Goal: Find specific page/section: Find specific page/section

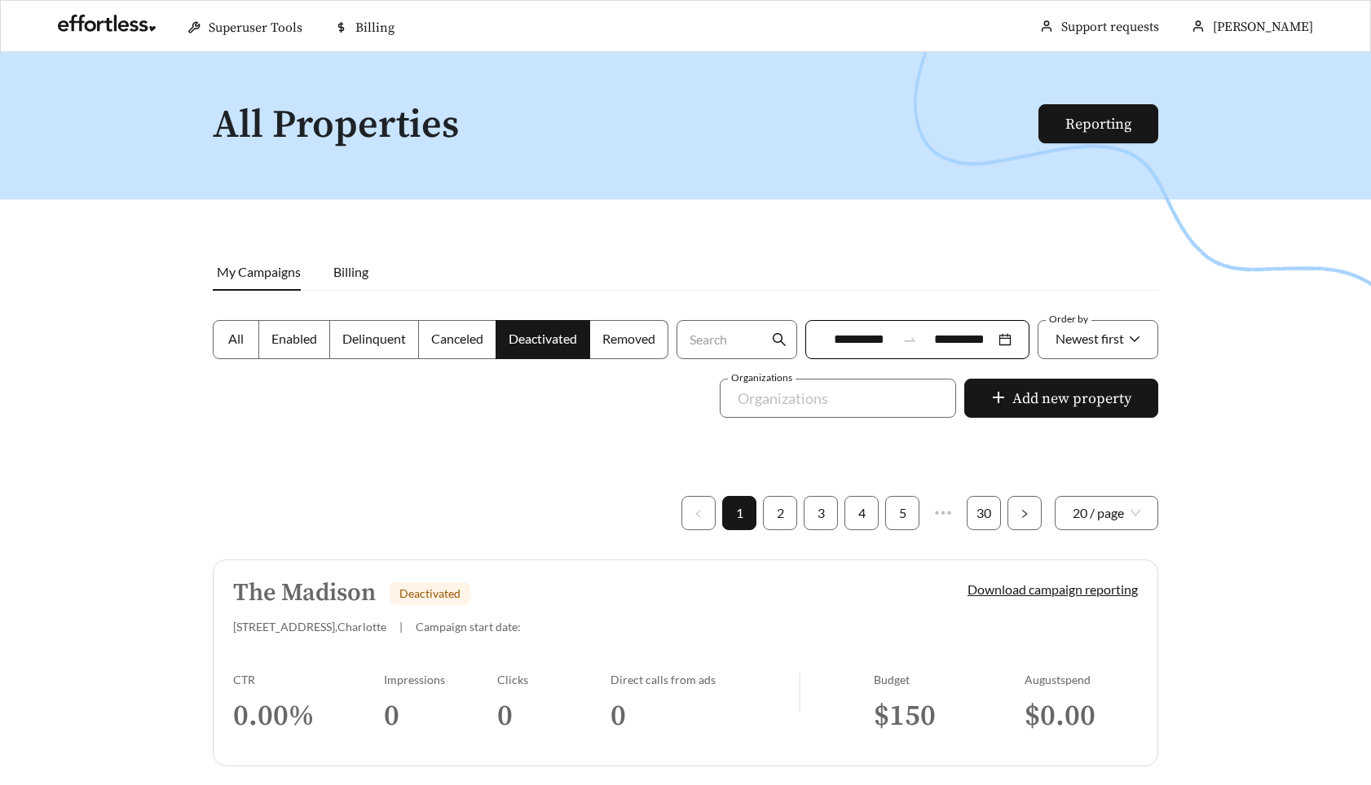
click at [317, 593] on h5 "The Madison" at bounding box center [304, 593] width 143 height 27
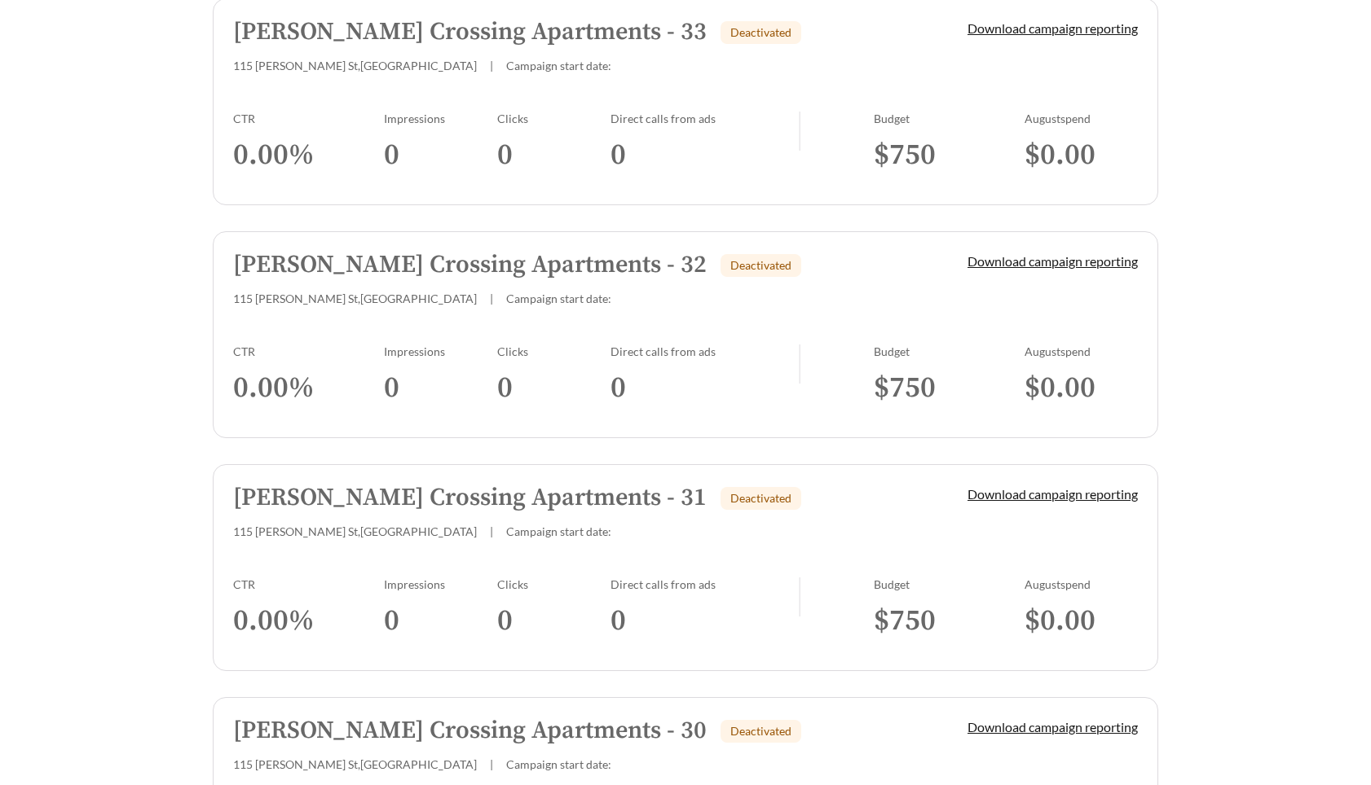
scroll to position [2014, 0]
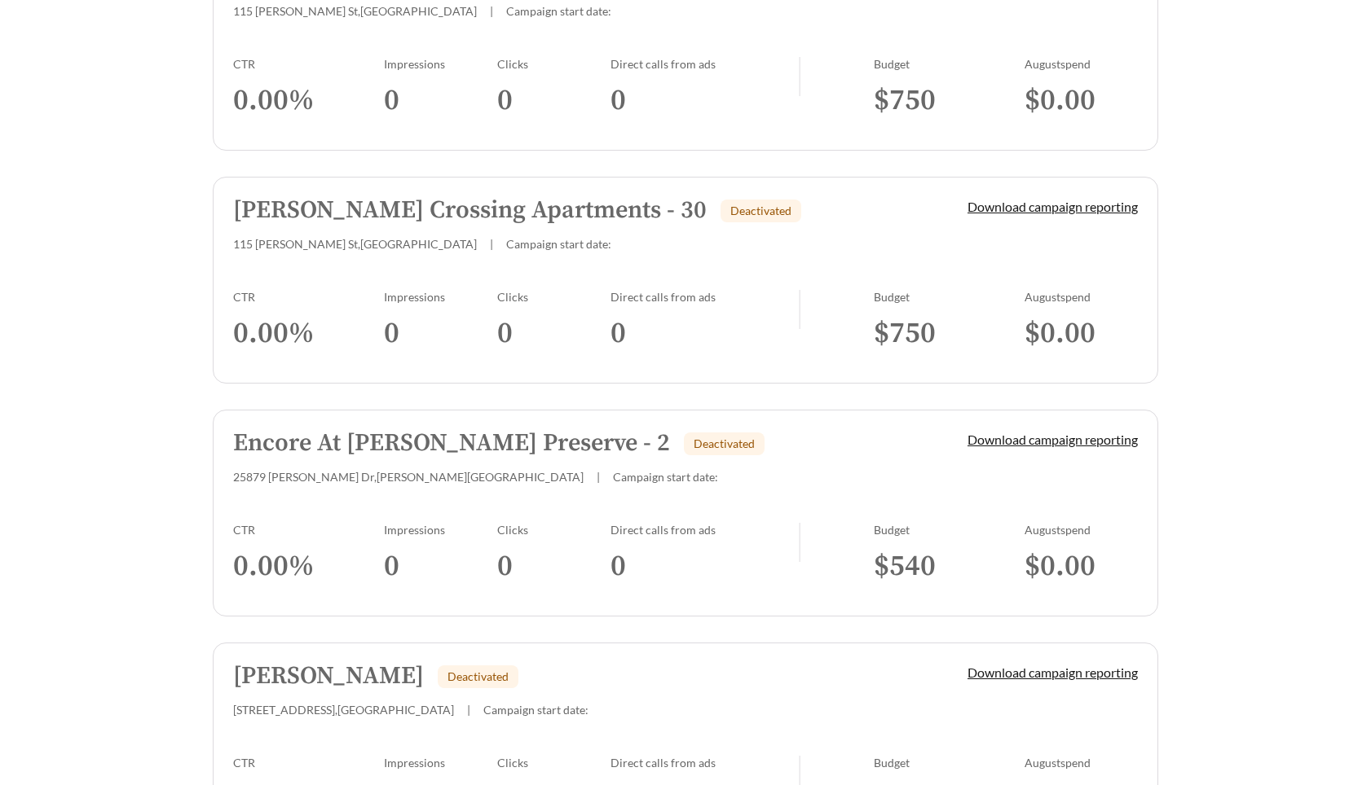
click at [337, 436] on h5 "Encore At [PERSON_NAME] Preserve - 2" at bounding box center [451, 443] width 437 height 27
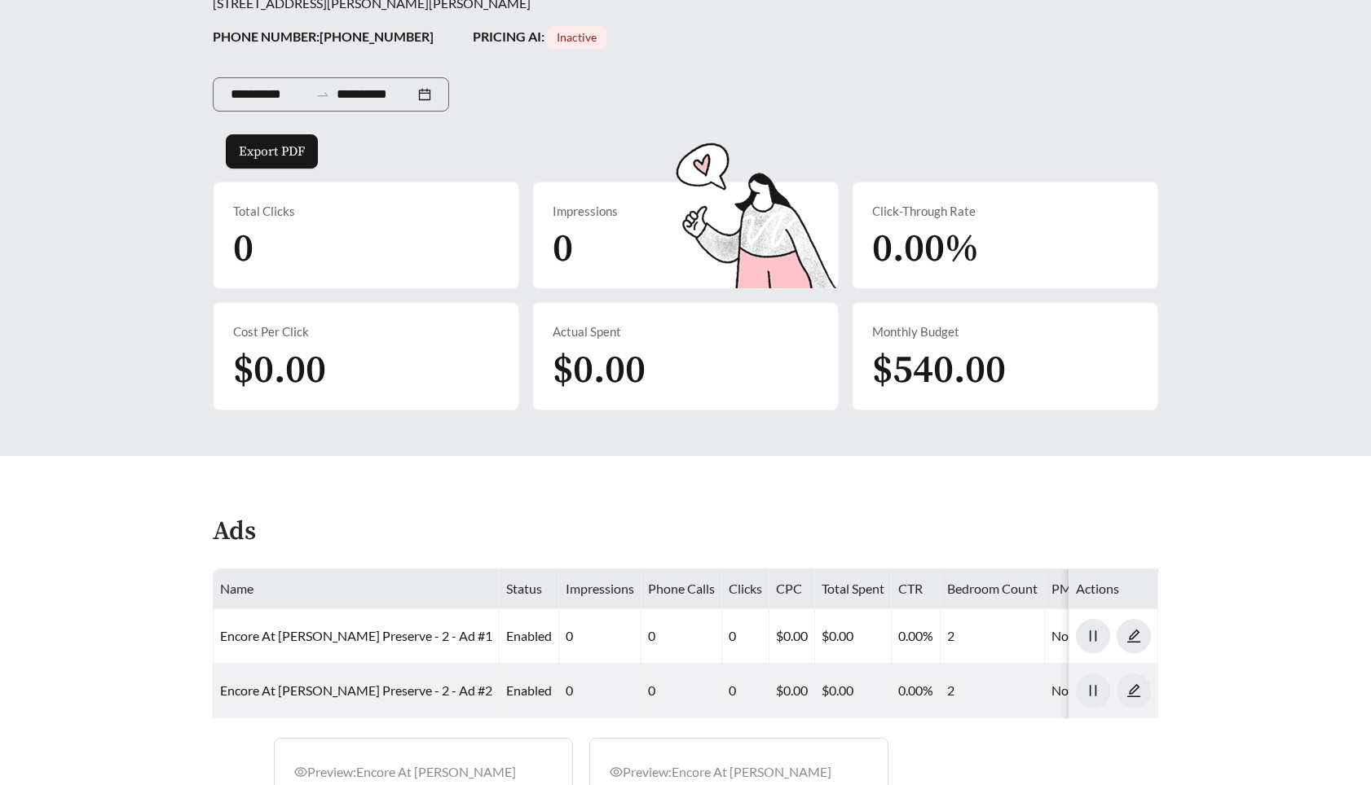
scroll to position [622, 0]
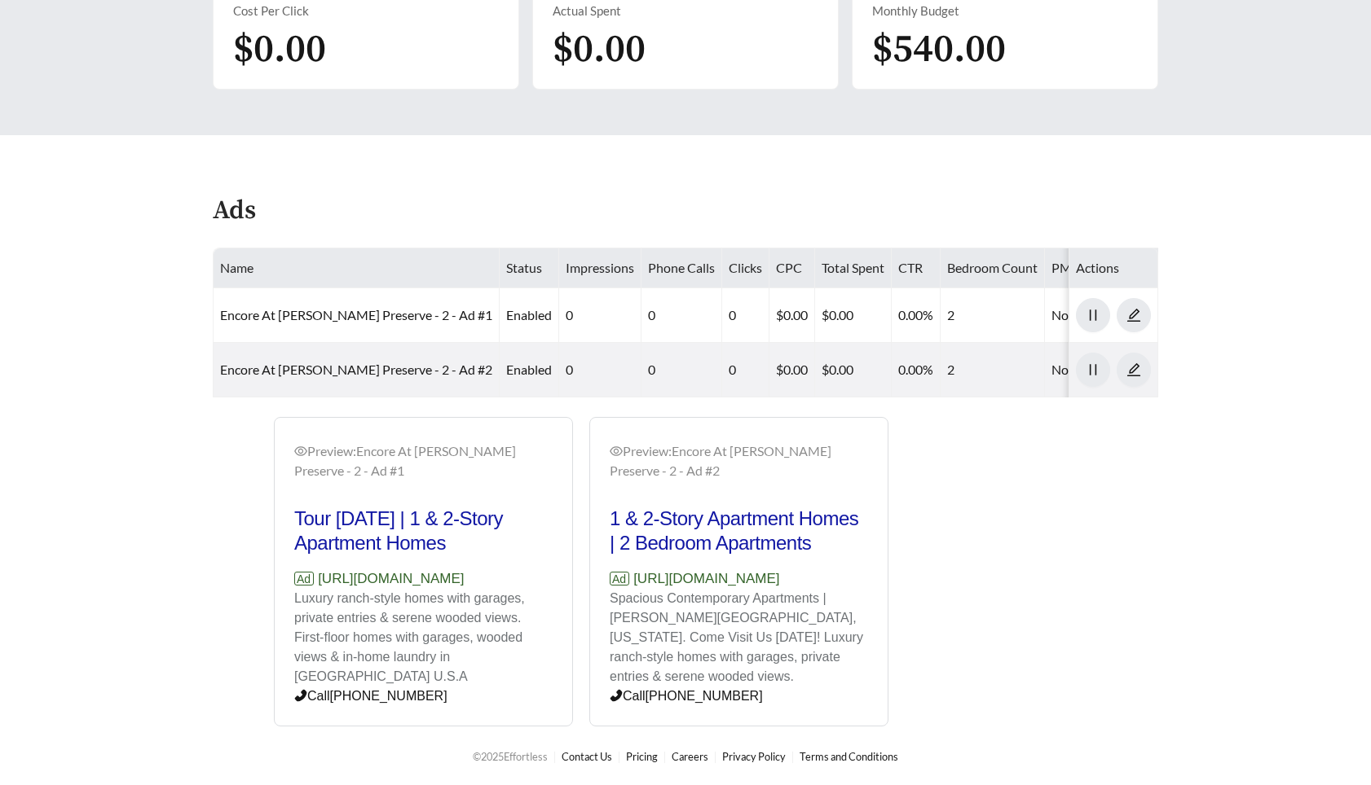
click at [772, 442] on div "Preview: Encore At [PERSON_NAME] Preserve - 2 - Ad #2" at bounding box center [738, 461] width 258 height 39
click at [615, 442] on div "Preview: Encore At [PERSON_NAME] Preserve - 2 - Ad #2" at bounding box center [738, 461] width 258 height 39
click at [607, 422] on div "Preview: Encore At [PERSON_NAME] Preserve - 2 - Ad #2 1 & 2-Story Apartment Hom…" at bounding box center [738, 574] width 297 height 305
click at [618, 445] on icon "eye" at bounding box center [615, 451] width 13 height 13
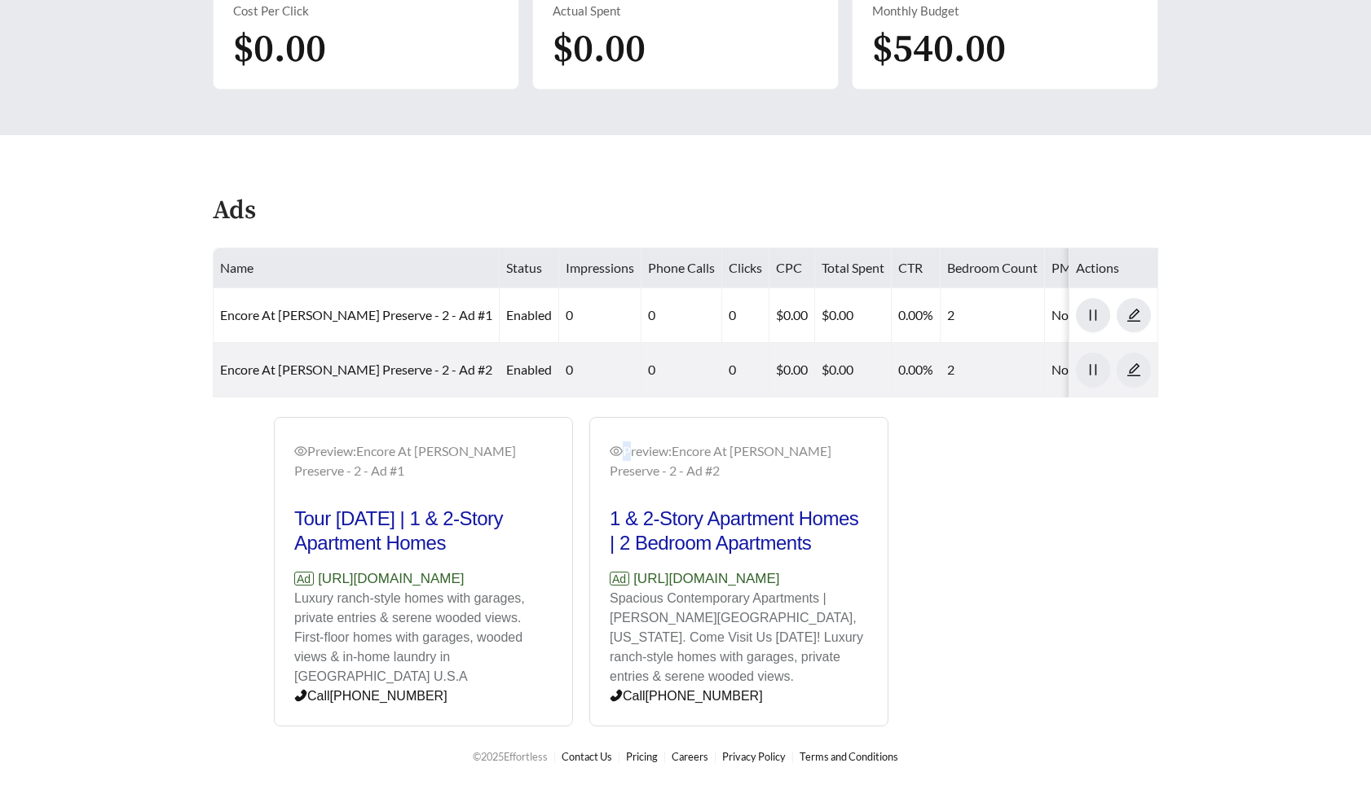
click at [618, 445] on icon "eye" at bounding box center [615, 451] width 13 height 13
click at [502, 442] on div "Preview: Encore At [PERSON_NAME] Preserve - 2 - Ad #1" at bounding box center [423, 461] width 258 height 39
click at [468, 442] on div "Preview: Encore At [PERSON_NAME] Preserve - 2 - Ad #1" at bounding box center [423, 461] width 258 height 39
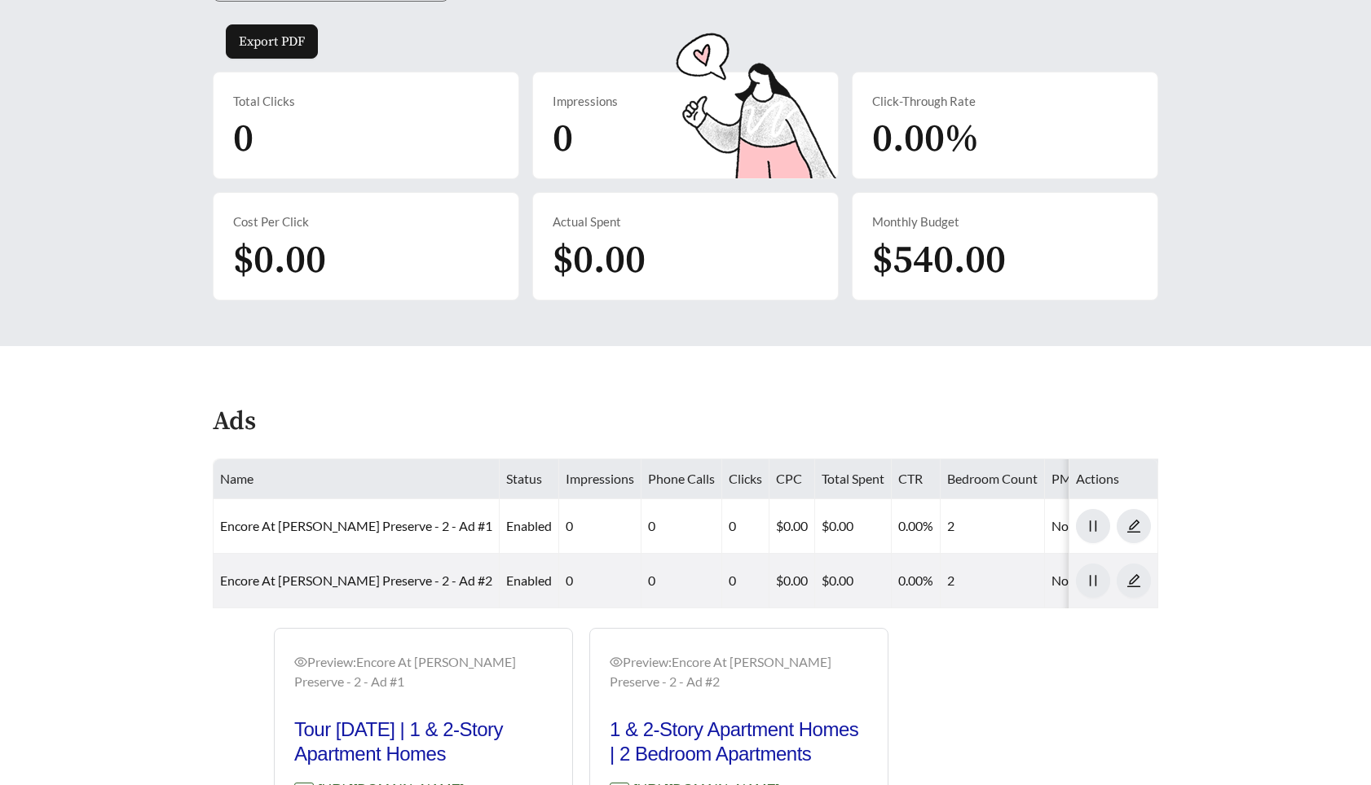
scroll to position [458, 0]
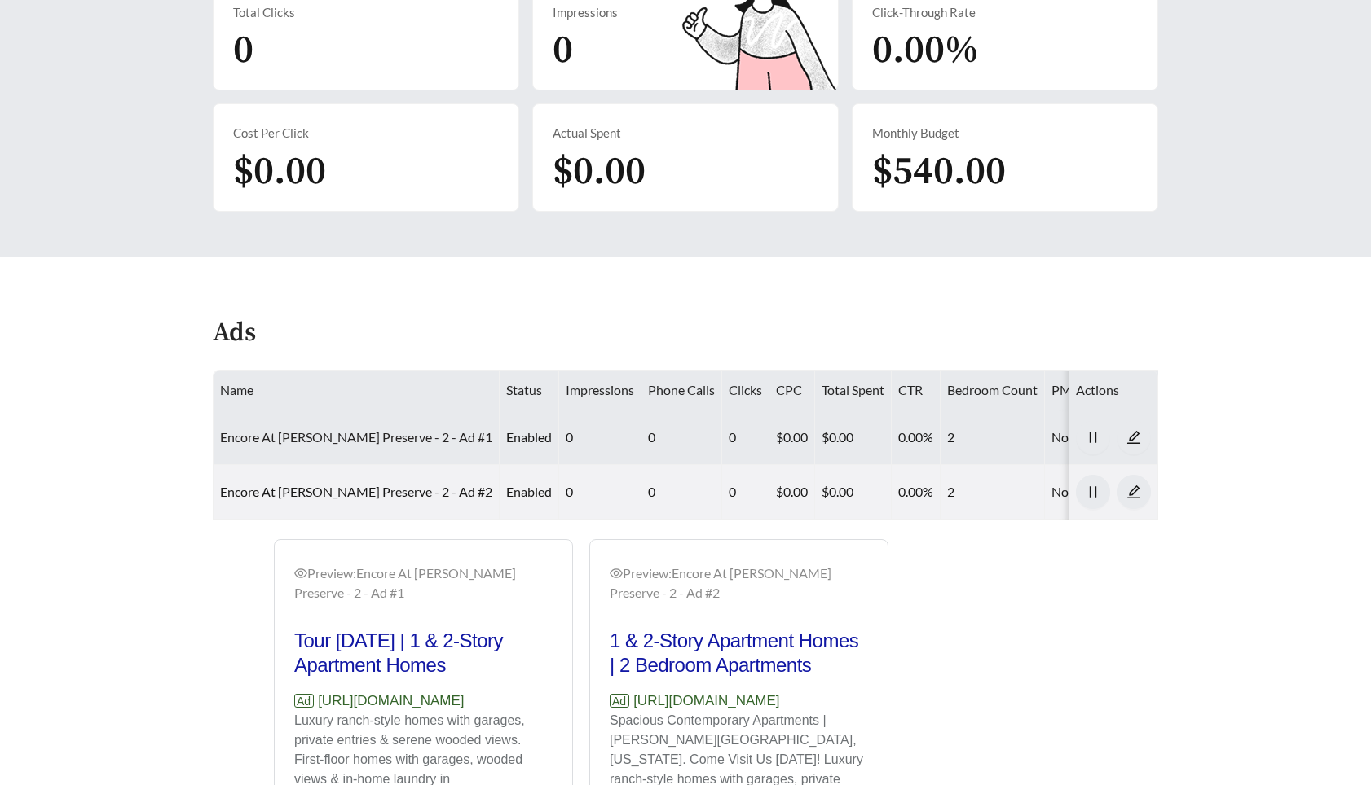
click at [328, 433] on link "Encore At [PERSON_NAME] Preserve - 2 - Ad #1" at bounding box center [356, 436] width 272 height 15
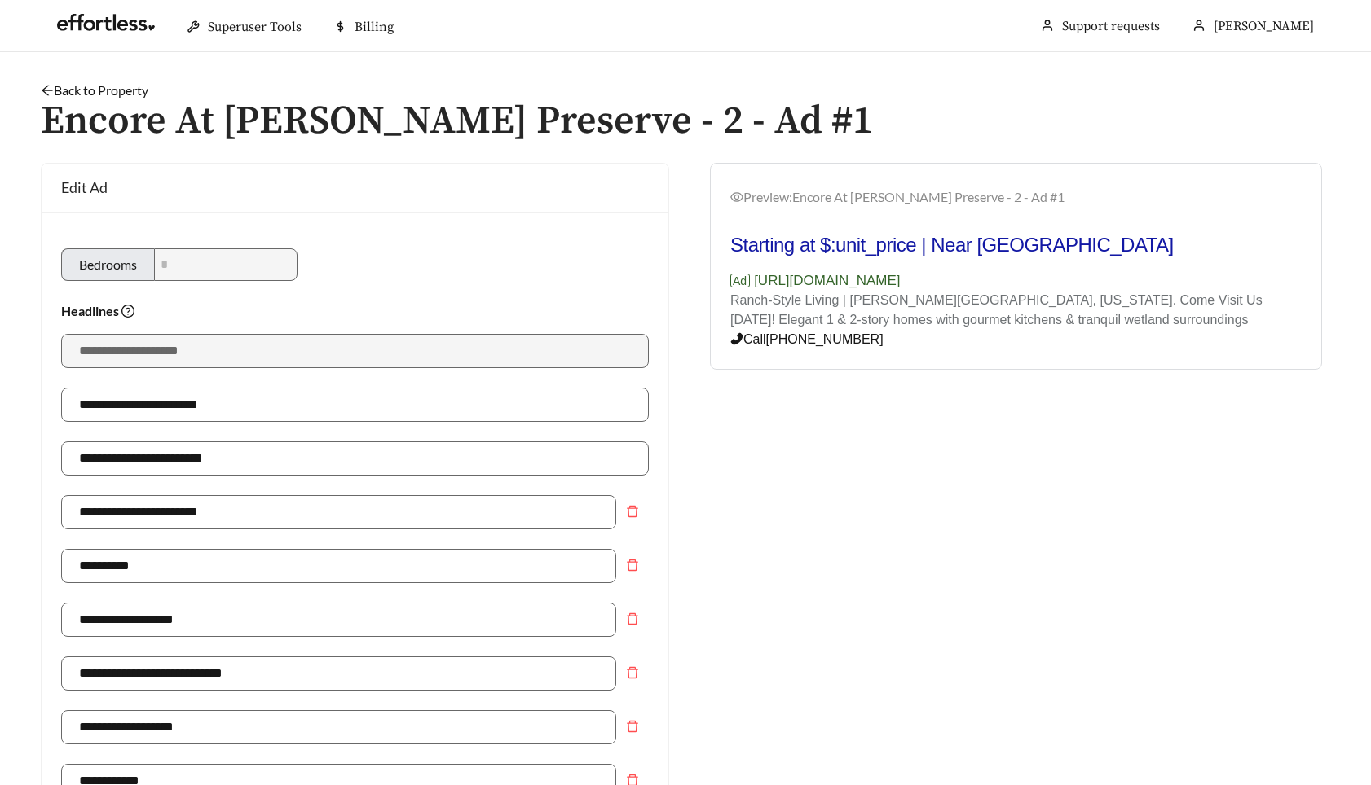
click at [893, 178] on div "Preview: Encore At [PERSON_NAME] Preserve - 2 - Ad #1 Starting at $:unit_price …" at bounding box center [1016, 269] width 610 height 202
click at [860, 209] on div "Preview: Encore At [PERSON_NAME] Preserve - 2 - Ad #1" at bounding box center [1015, 203] width 571 height 33
click at [847, 200] on div "Preview: Encore At [PERSON_NAME] Preserve - 2 - Ad #1" at bounding box center [1015, 197] width 571 height 20
click at [757, 205] on div "Preview: Encore At [PERSON_NAME] Preserve - 2 - Ad #1" at bounding box center [1015, 197] width 571 height 20
click at [733, 200] on icon "eye" at bounding box center [736, 197] width 13 height 13
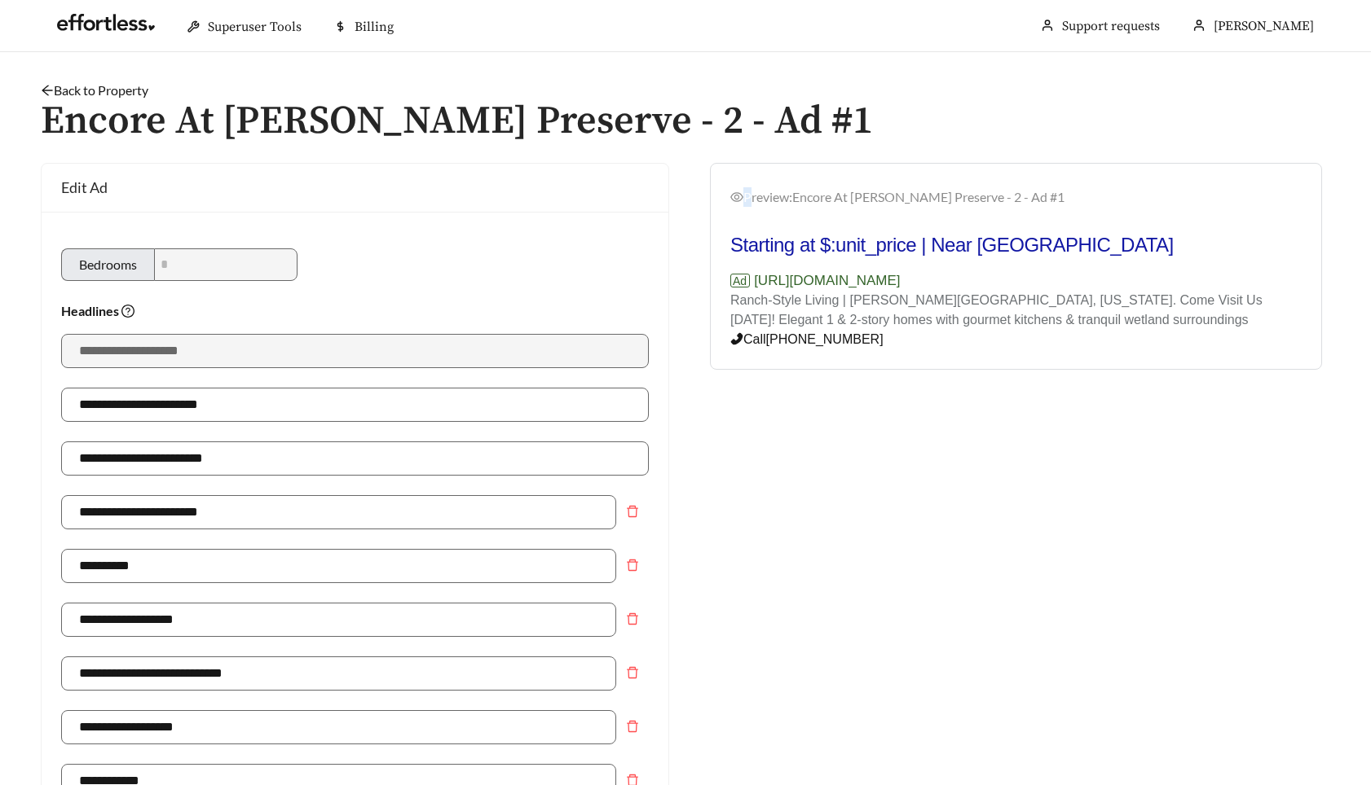
click at [733, 200] on icon "eye" at bounding box center [736, 197] width 13 height 13
click at [934, 340] on p "Call [PHONE_NUMBER]" at bounding box center [1015, 340] width 571 height 20
click at [732, 169] on div "Preview: Encore At [PERSON_NAME] Preserve - 2 - Ad #1 Starting at $:unit_price …" at bounding box center [1016, 269] width 610 height 202
click at [1240, 201] on div "Preview: Encore At [PERSON_NAME] Preserve - 2 - Ad #1" at bounding box center [1015, 197] width 571 height 20
click at [1278, 184] on div "Preview: Encore At [PERSON_NAME] Preserve - 2 - Ad #1 Starting at $:unit_price …" at bounding box center [1016, 269] width 610 height 202
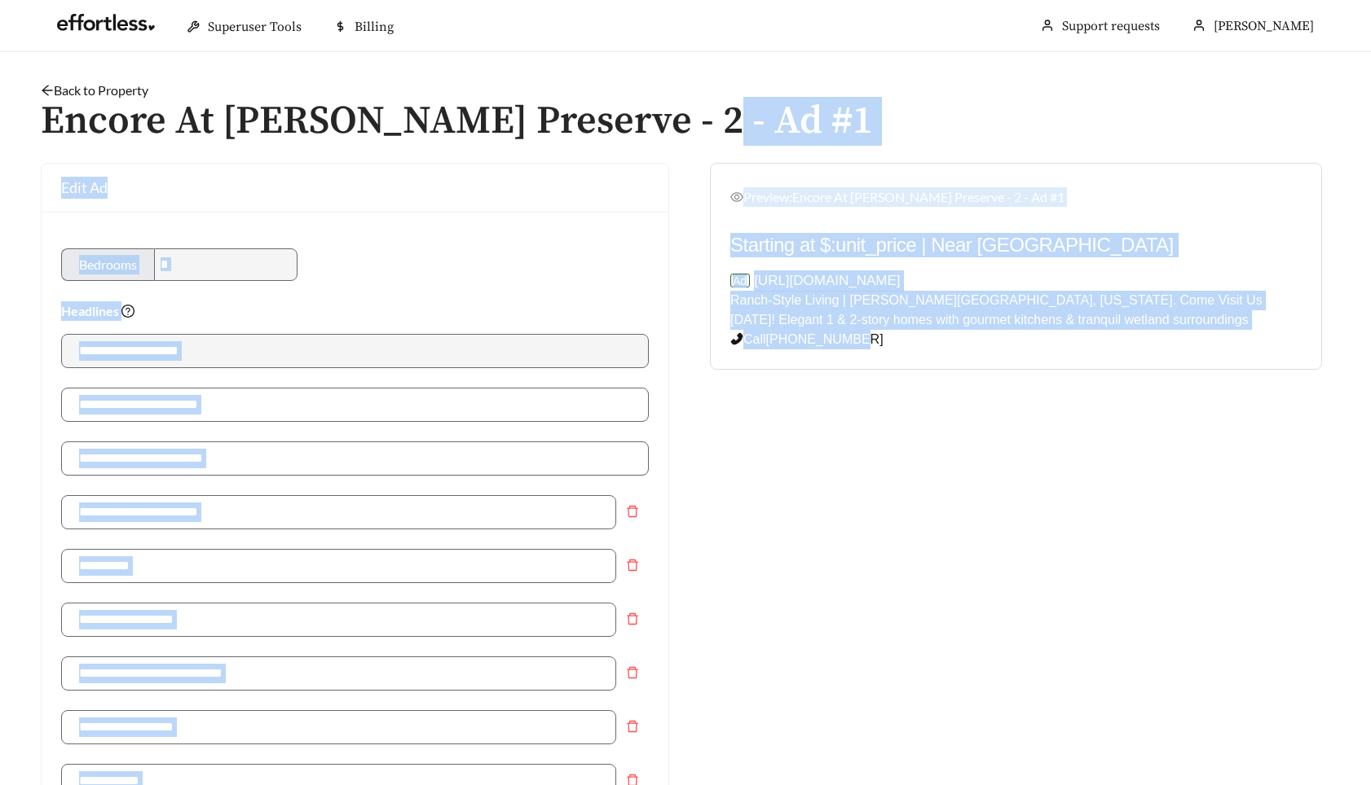
drag, startPoint x: 1167, startPoint y: 121, endPoint x: 1230, endPoint y: 366, distance: 253.2
click at [1230, 366] on div "Preview: Encore At [PERSON_NAME] Preserve - 2 - Ad #1 Starting at $:unit_price …" at bounding box center [1016, 269] width 610 height 202
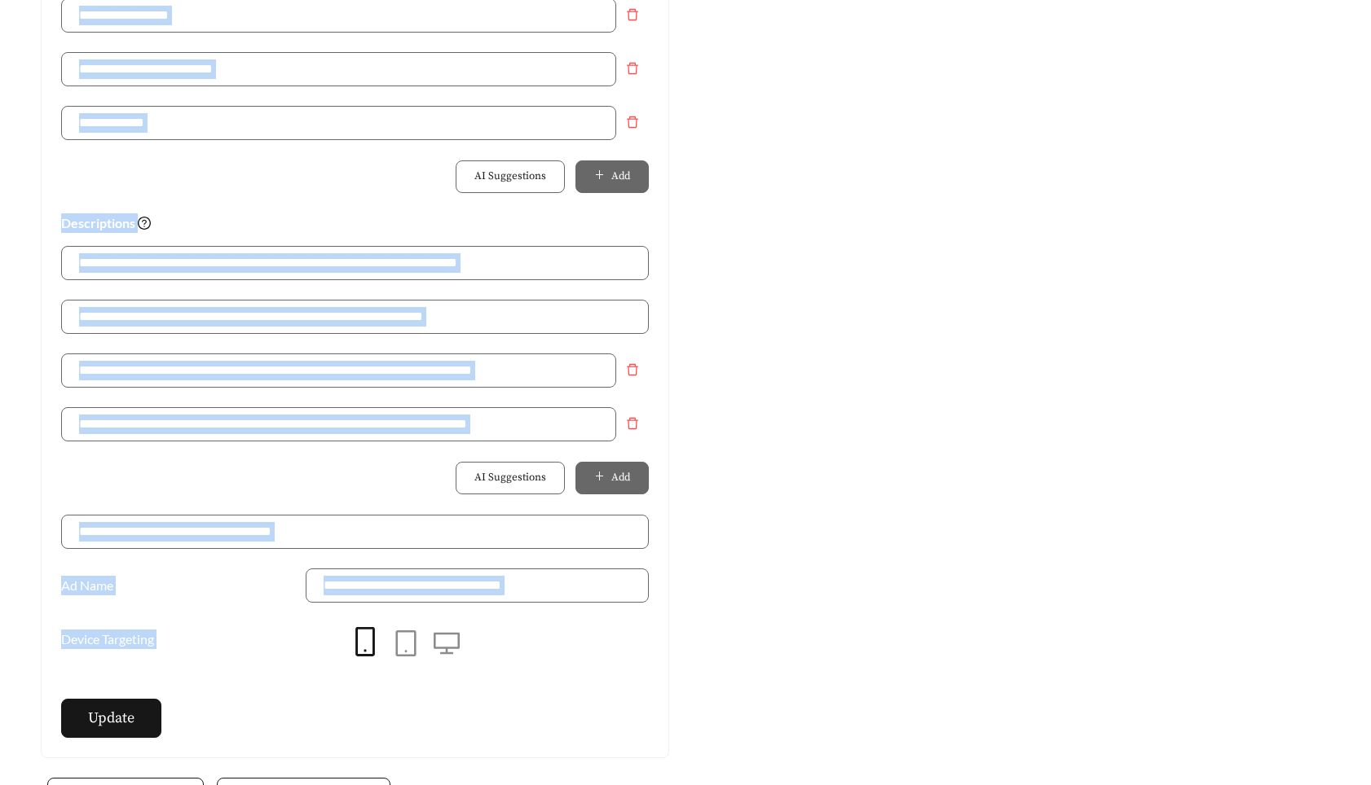
scroll to position [1045, 0]
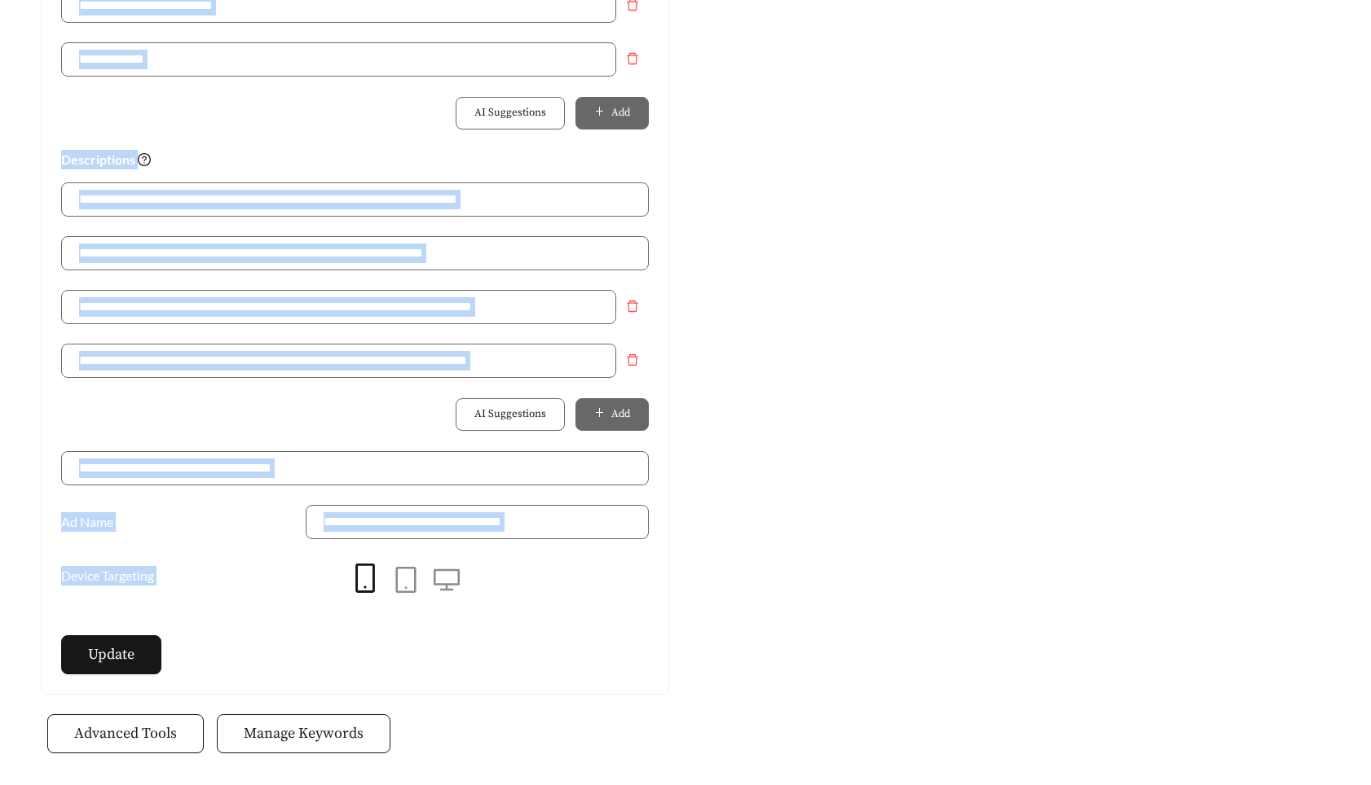
drag, startPoint x: 280, startPoint y: 58, endPoint x: 662, endPoint y: 601, distance: 663.9
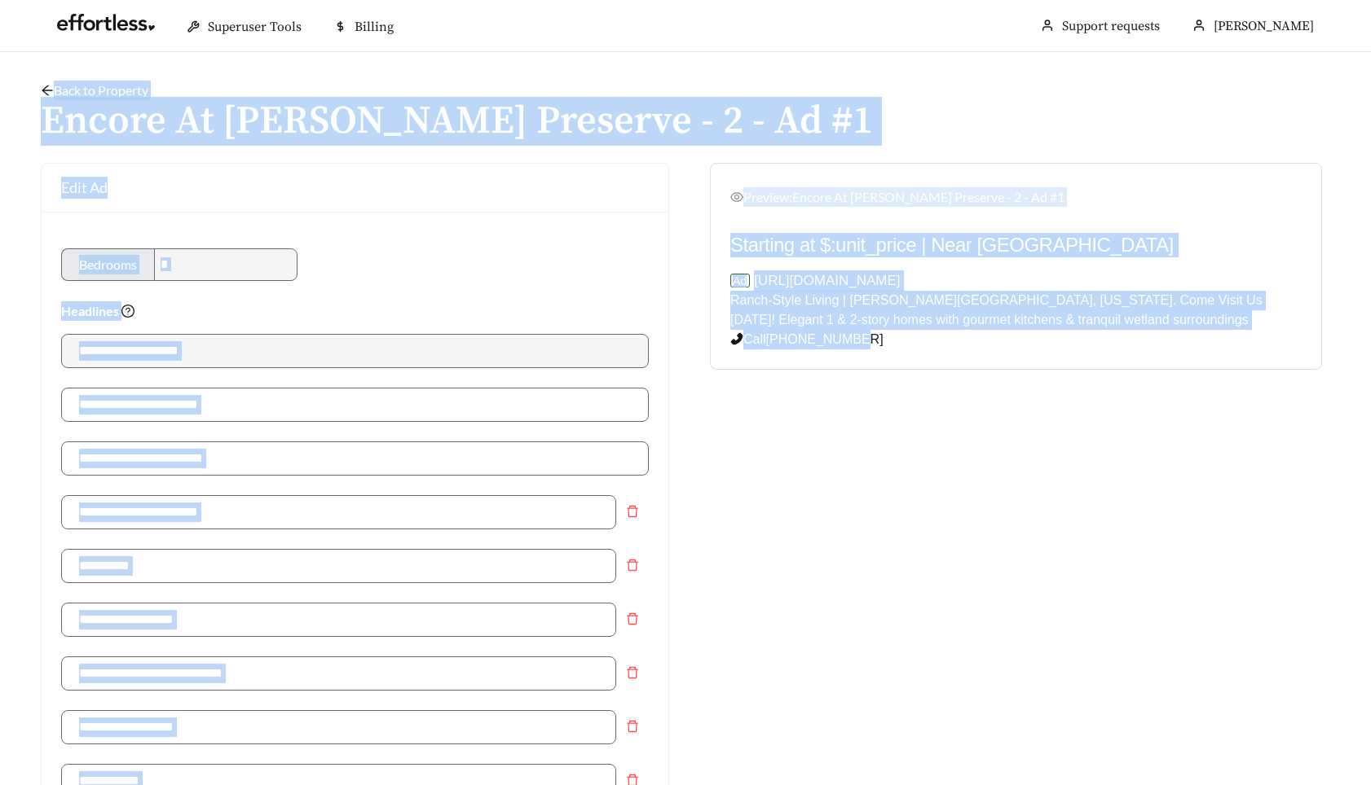
drag, startPoint x: 591, startPoint y: 77, endPoint x: 910, endPoint y: 414, distance: 464.0
drag, startPoint x: 556, startPoint y: 76, endPoint x: 838, endPoint y: 482, distance: 494.6
